Goal: Check status: Check status

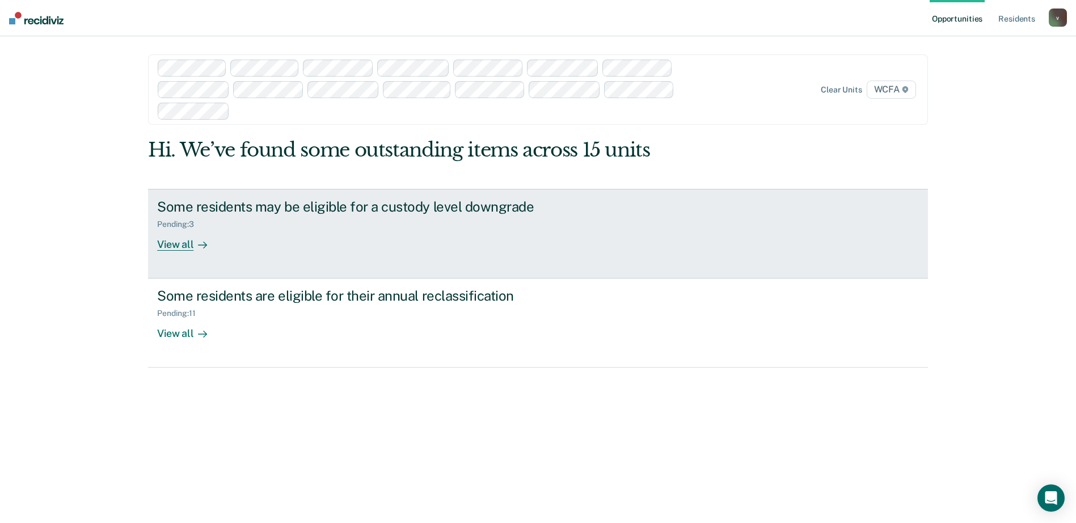
click at [175, 248] on div "View all" at bounding box center [189, 240] width 64 height 22
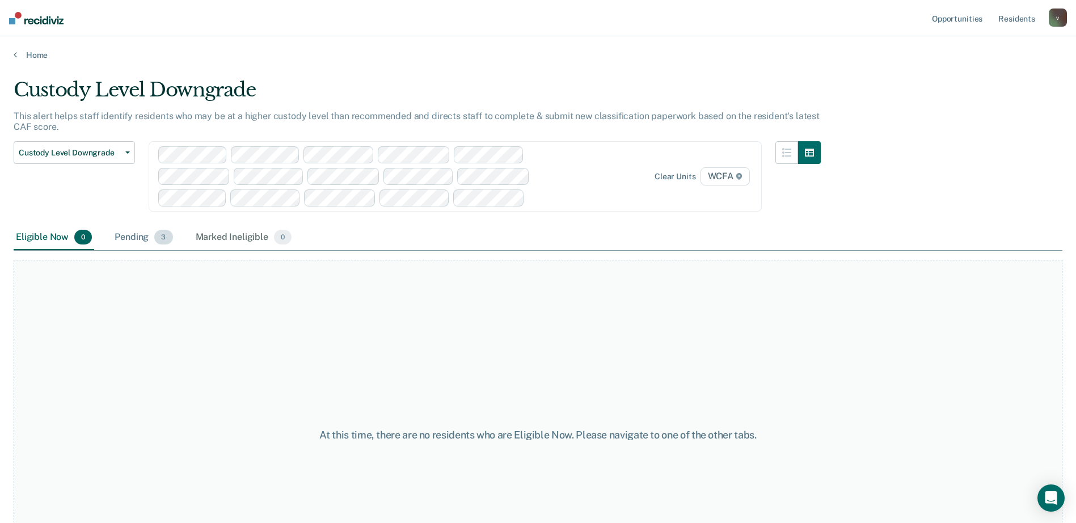
click at [145, 234] on div "Pending 3" at bounding box center [143, 237] width 62 height 25
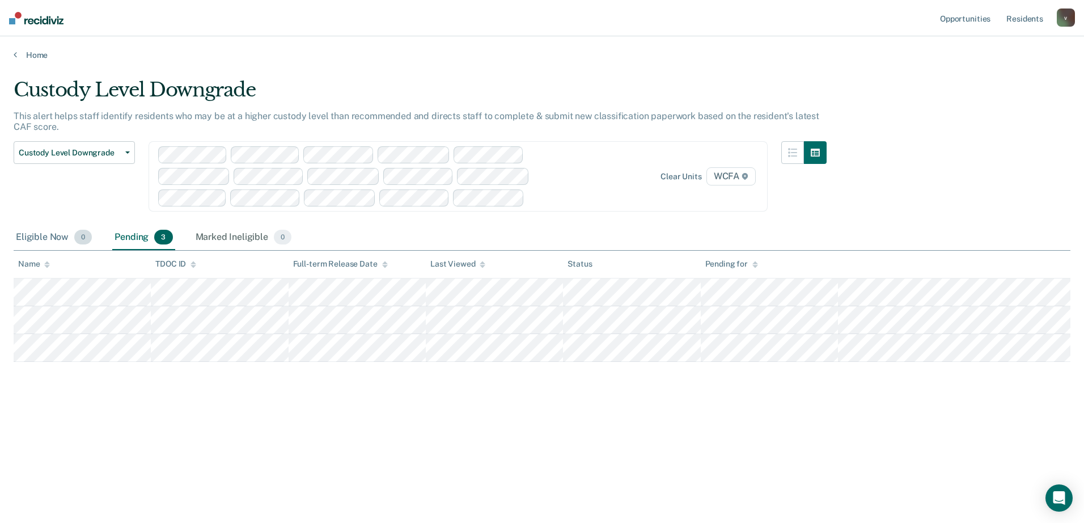
click at [32, 243] on div "Eligible Now 0" at bounding box center [54, 237] width 81 height 25
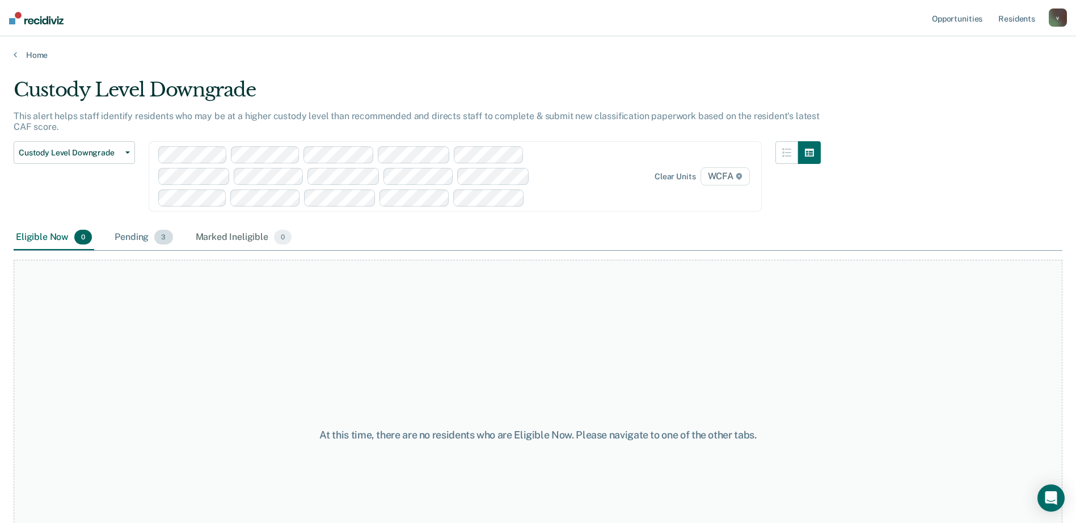
click at [128, 234] on div "Pending 3" at bounding box center [143, 237] width 62 height 25
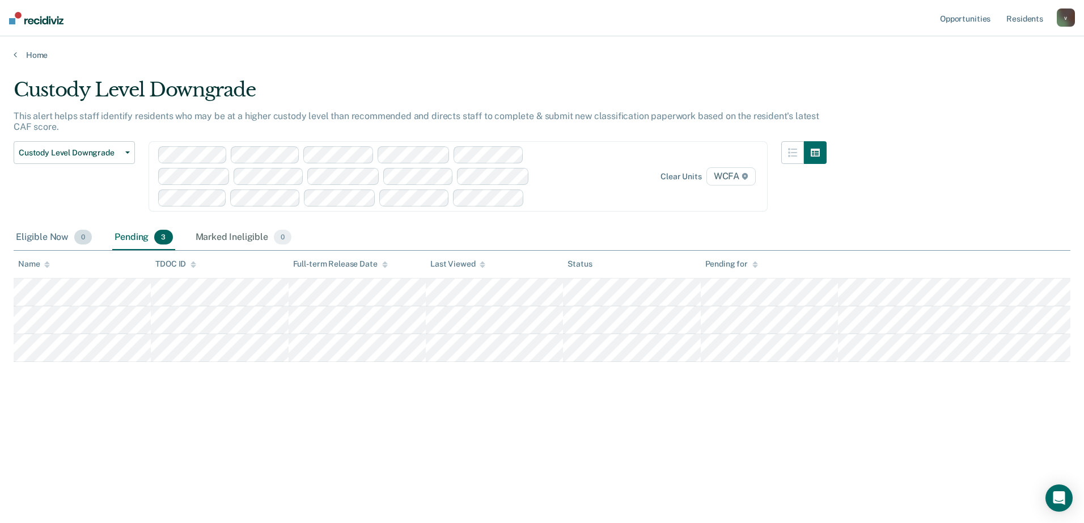
click at [38, 231] on div "Eligible Now 0" at bounding box center [54, 237] width 81 height 25
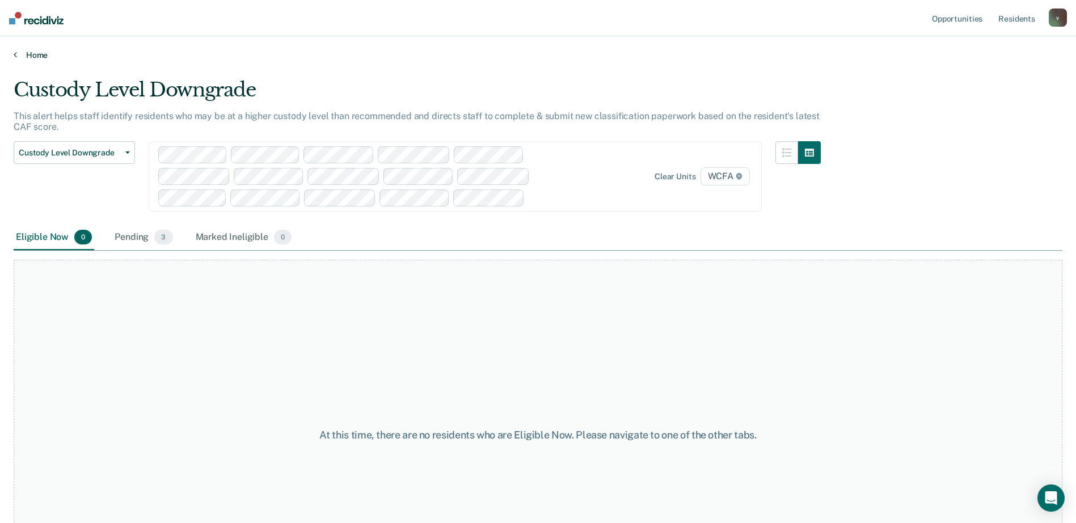
click at [32, 52] on link "Home" at bounding box center [538, 55] width 1049 height 10
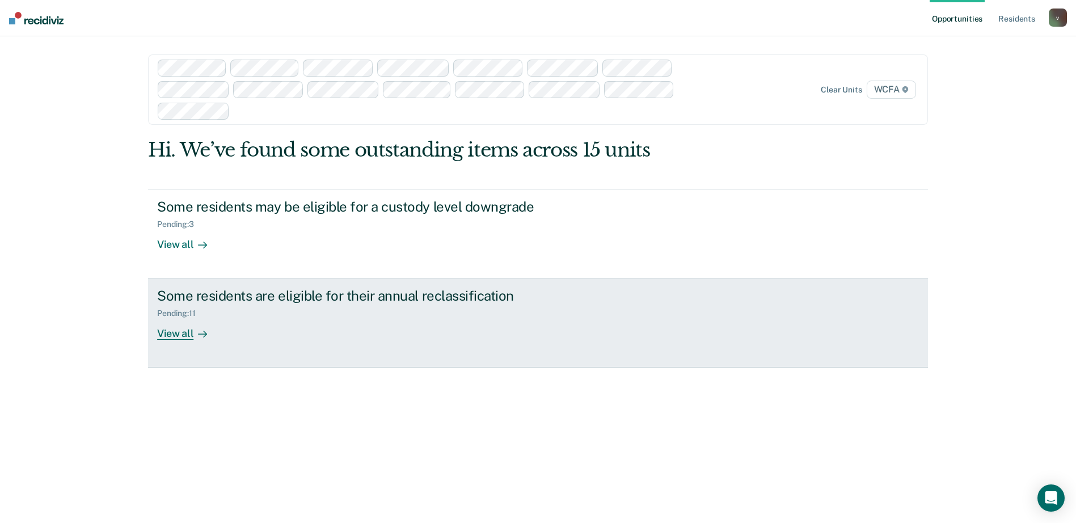
click at [162, 345] on link "Some residents are eligible for their annual reclassification Pending : 11 View…" at bounding box center [538, 322] width 780 height 89
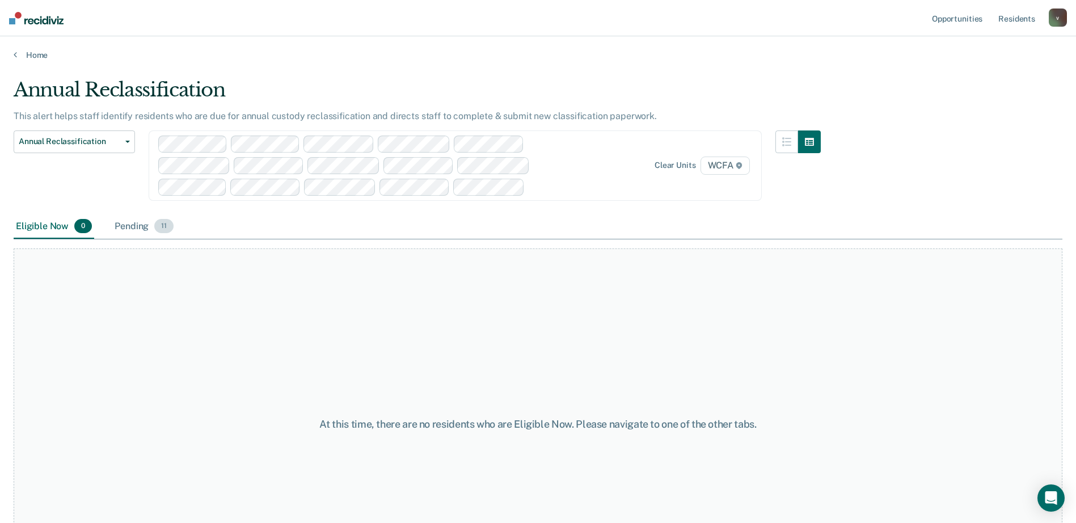
click at [134, 227] on div "Pending 11" at bounding box center [144, 226] width 64 height 25
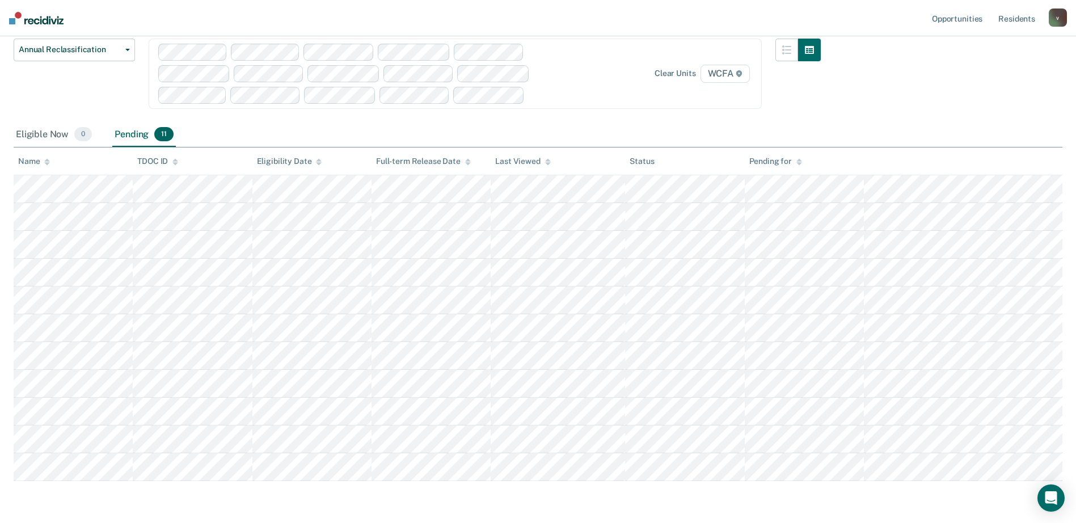
scroll to position [113, 0]
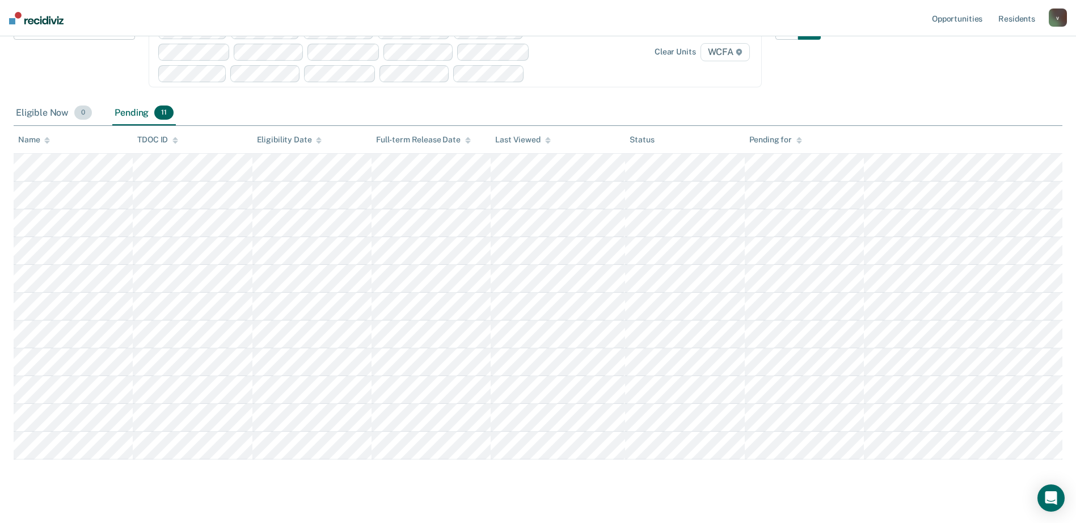
click at [26, 114] on div "Eligible Now 0" at bounding box center [54, 113] width 81 height 25
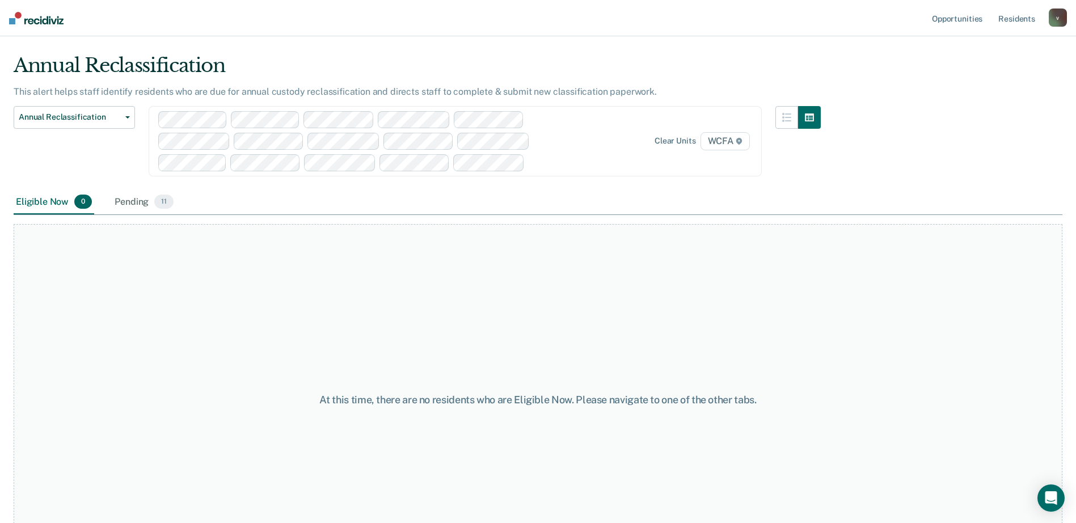
scroll to position [0, 0]
